Goal: Task Accomplishment & Management: Manage account settings

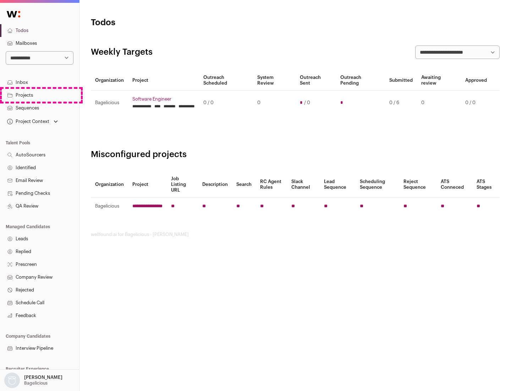
click at [39, 95] on link "Projects" at bounding box center [39, 95] width 79 height 13
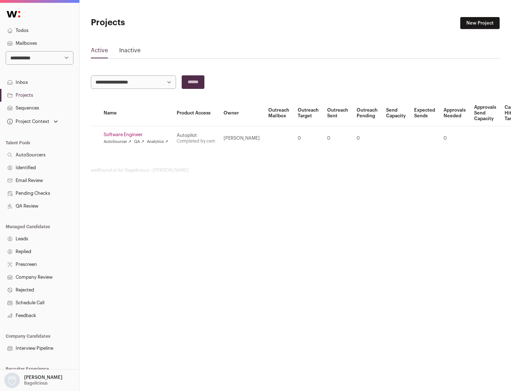
click at [138, 135] on link "Software Engineer" at bounding box center [136, 135] width 65 height 6
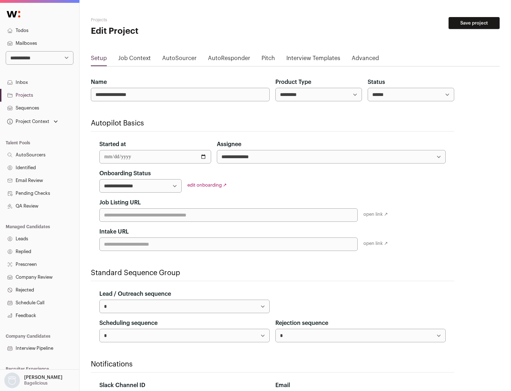
click at [474, 23] on button "Save project" at bounding box center [474, 23] width 51 height 12
